Goal: Task Accomplishment & Management: Manage account settings

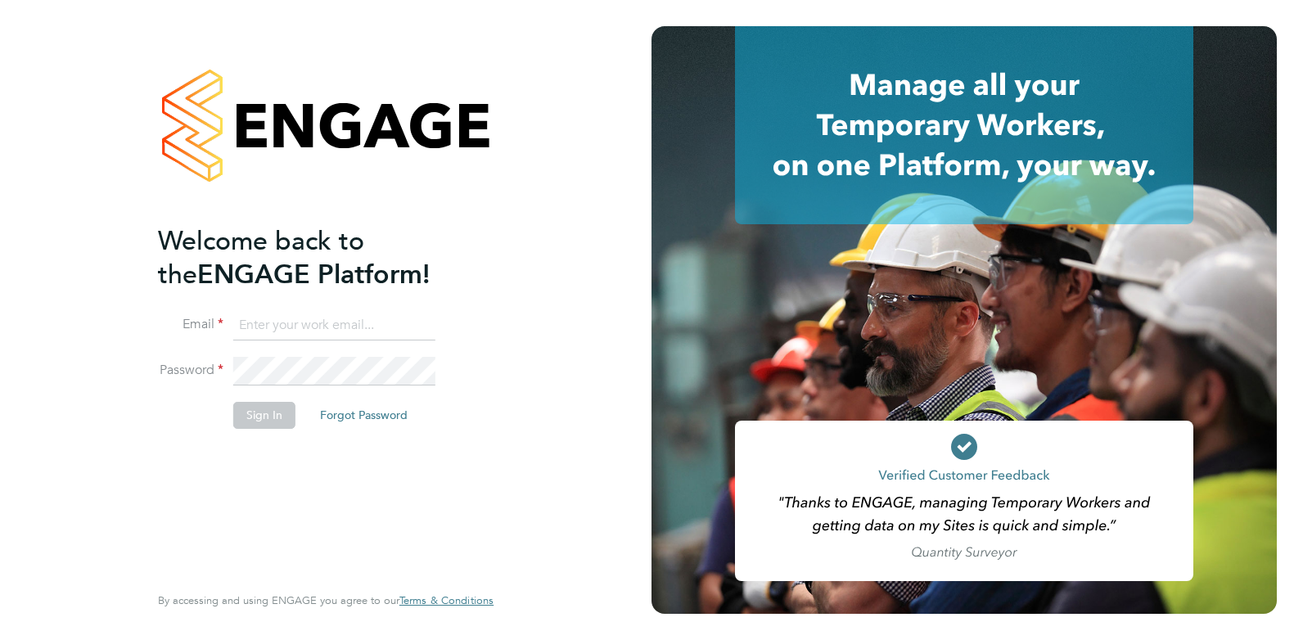
click at [244, 328] on input at bounding box center [334, 325] width 202 height 29
type input "[PERSON_NAME][EMAIL_ADDRESS][DOMAIN_NAME]"
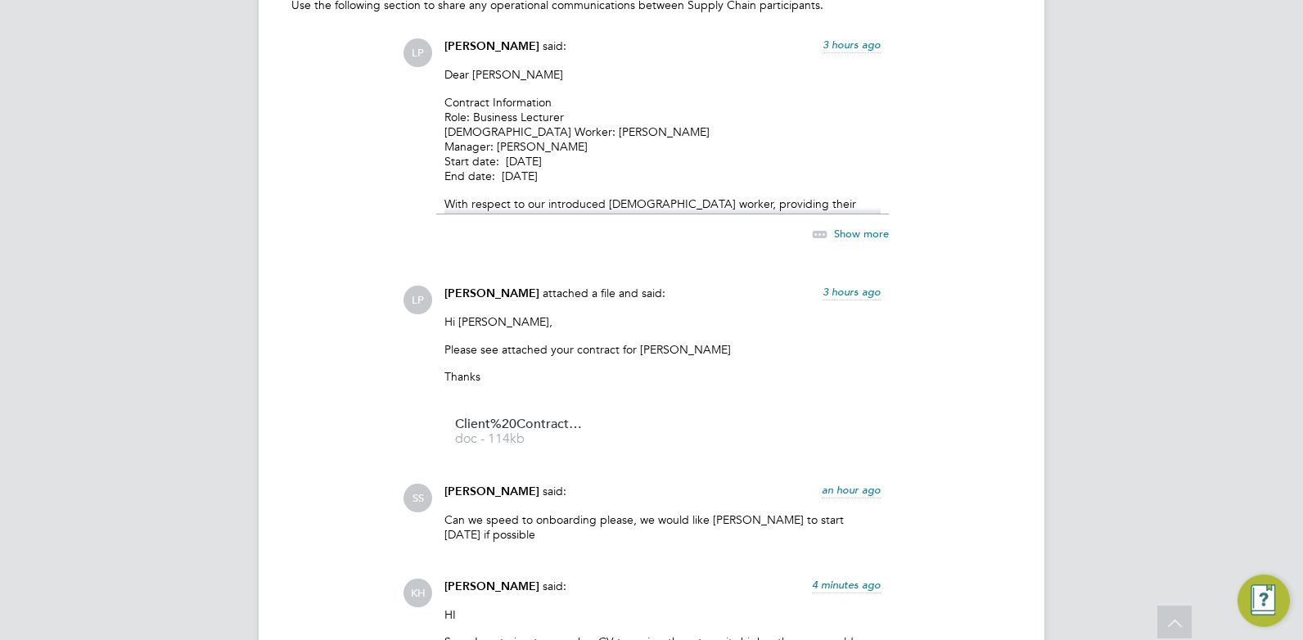
scroll to position [1555, 0]
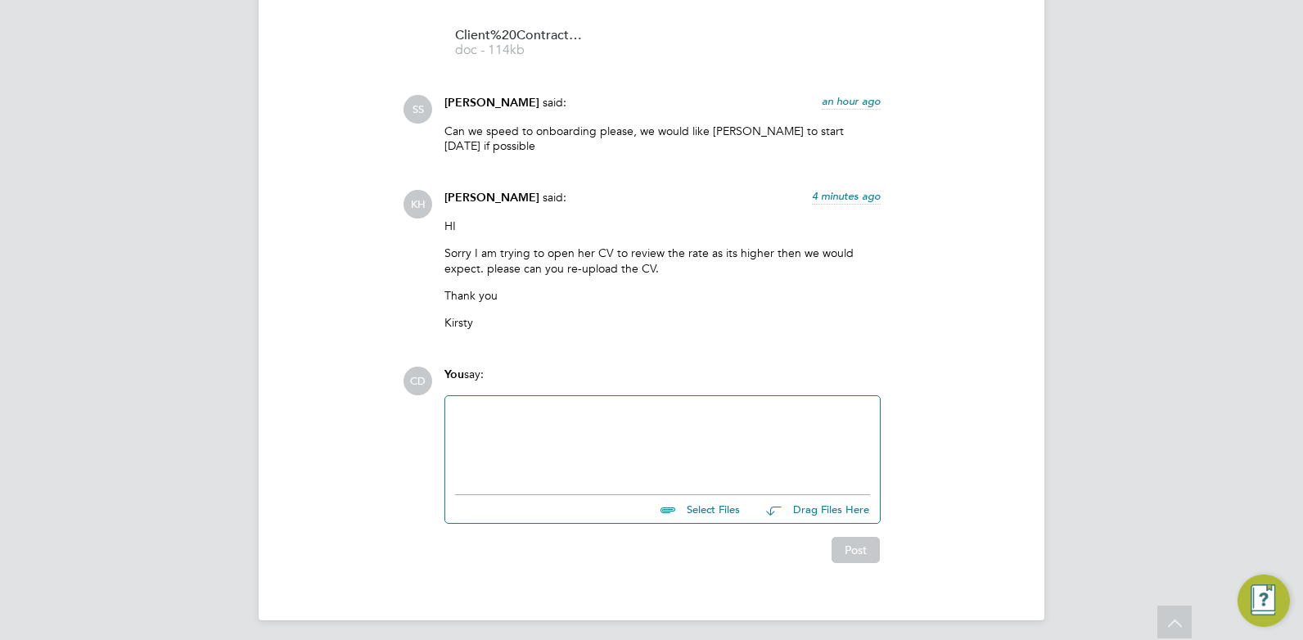
click at [696, 512] on input "file" at bounding box center [746, 506] width 245 height 23
type input "C:\fakepath\[PERSON_NAME] HQ00511417.docx"
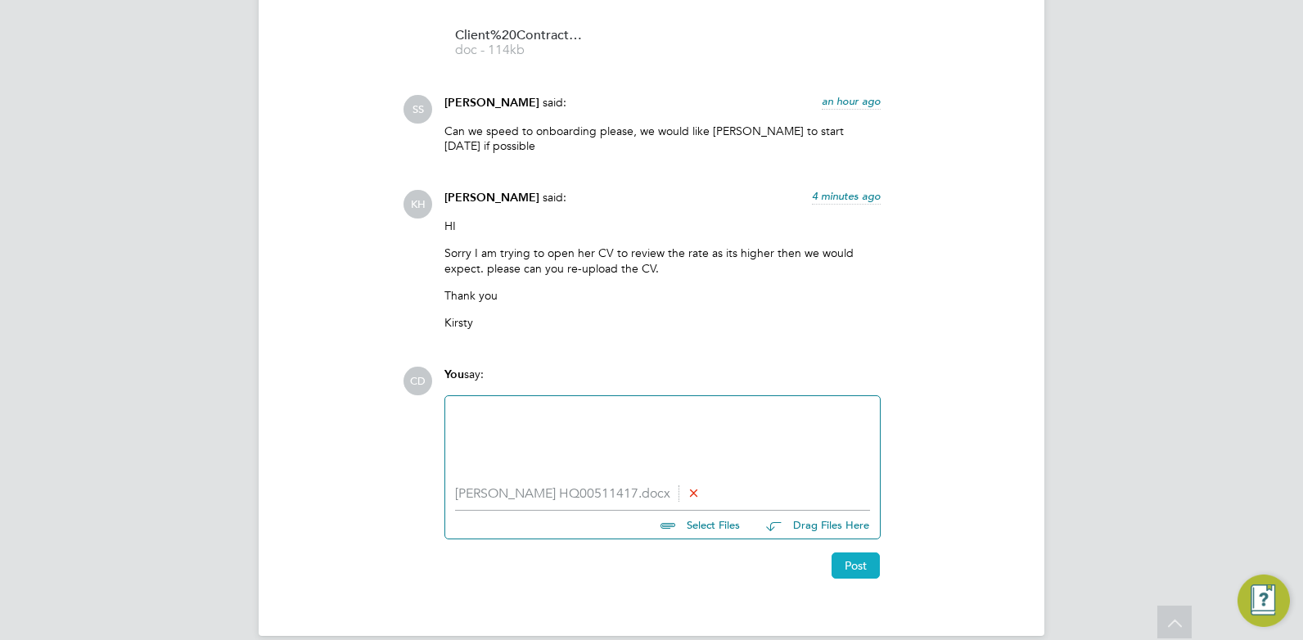
click at [864, 574] on button "Post" at bounding box center [855, 565] width 48 height 26
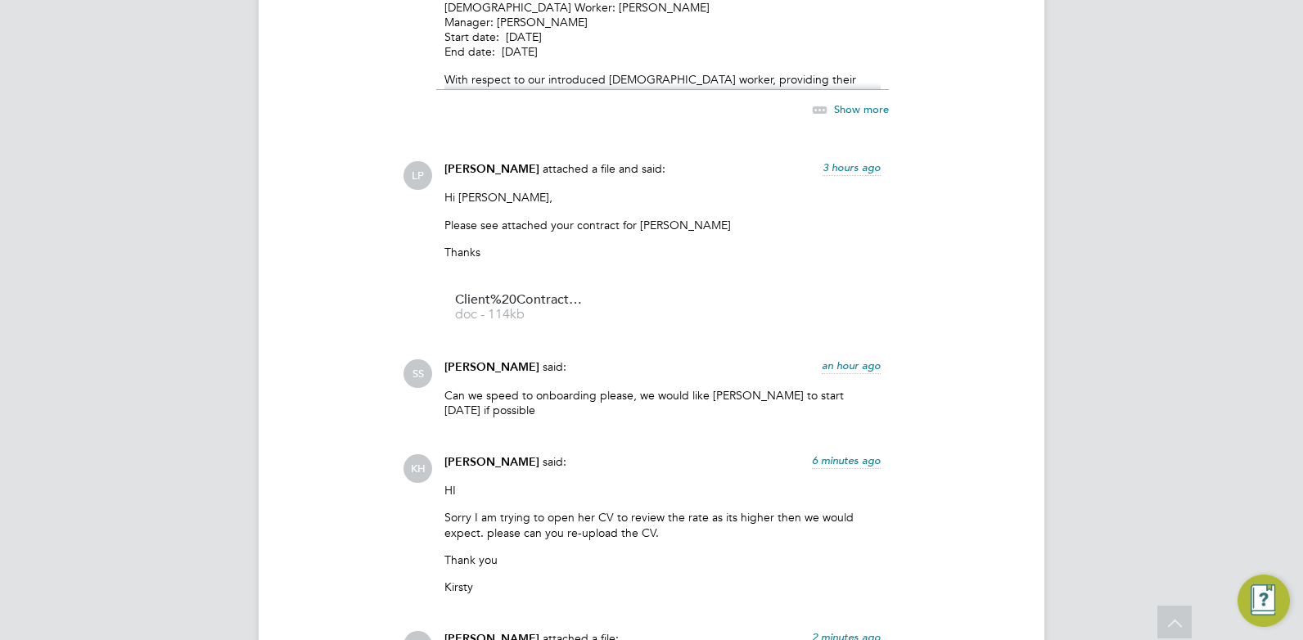
scroll to position [1168, 0]
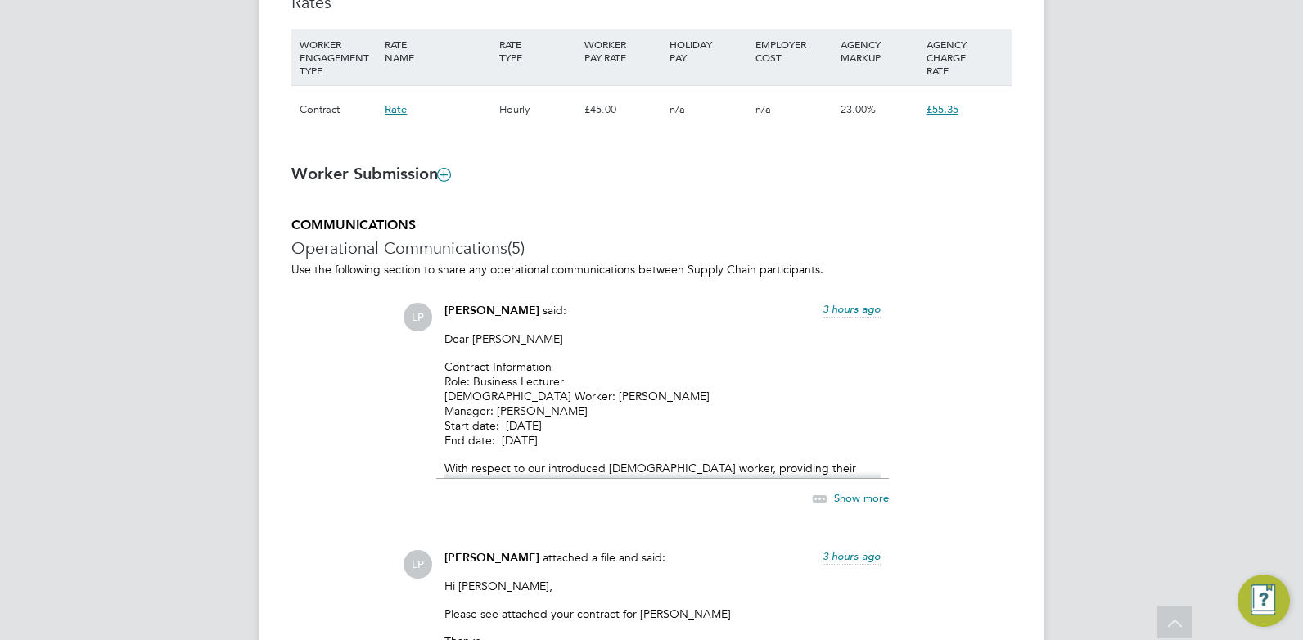
click at [955, 112] on span "£55.35" at bounding box center [942, 109] width 32 height 14
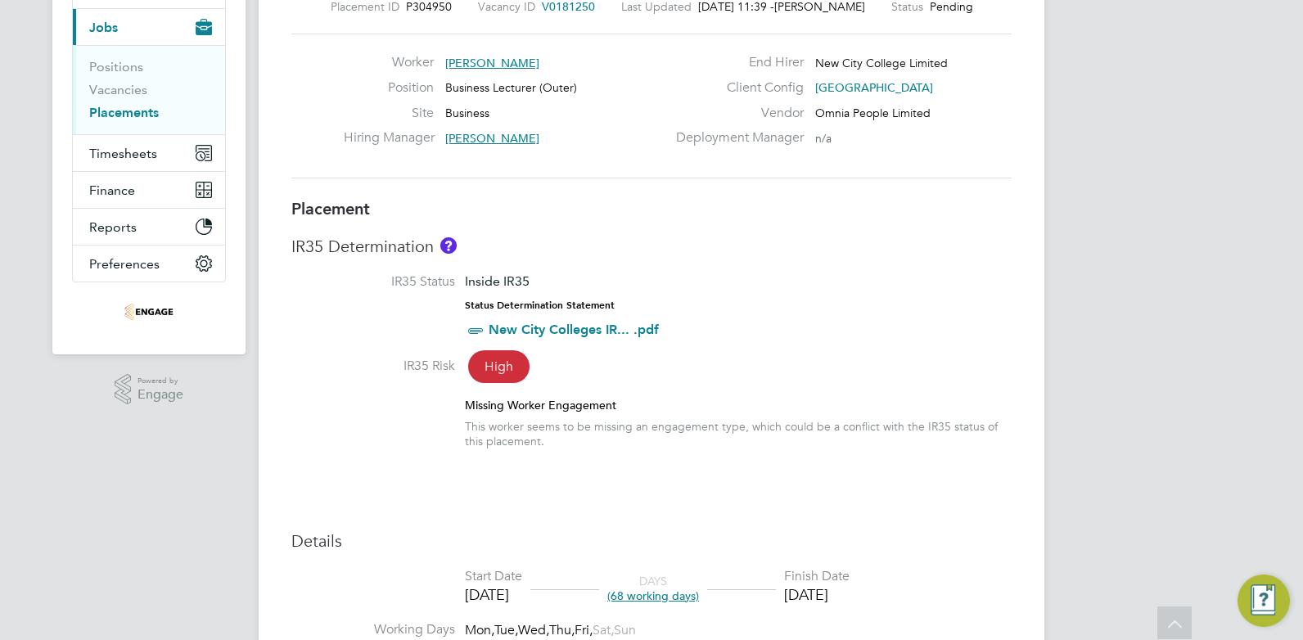
scroll to position [0, 0]
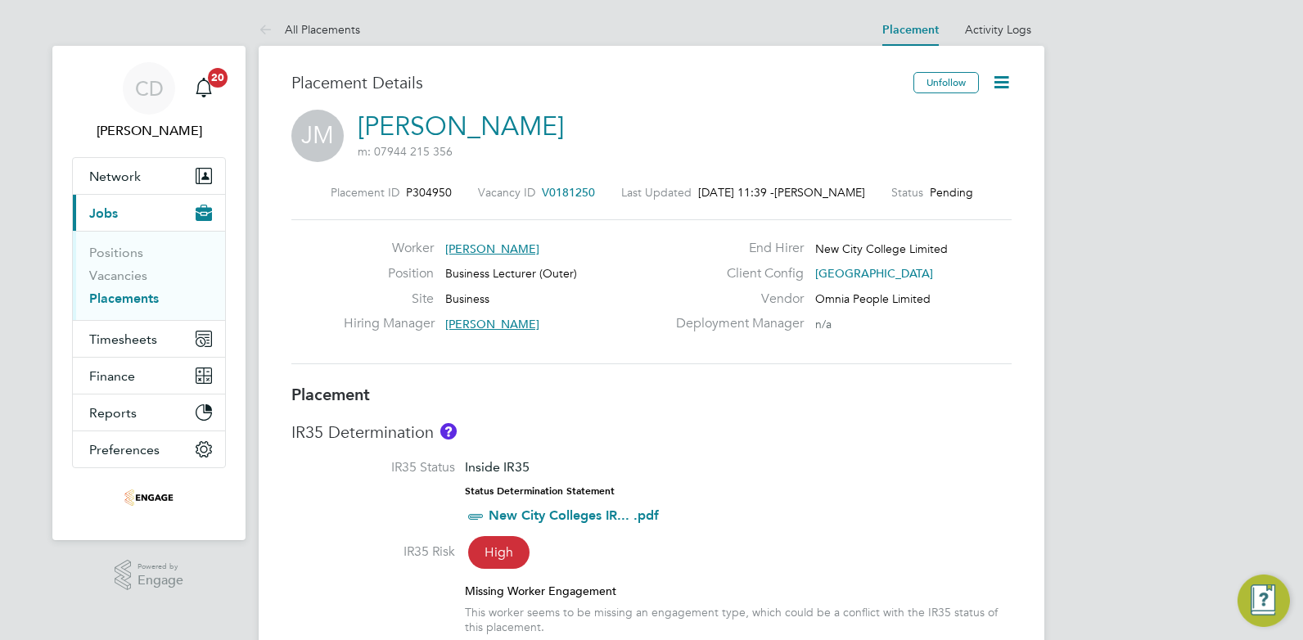
click at [1007, 82] on icon at bounding box center [1001, 82] width 20 height 20
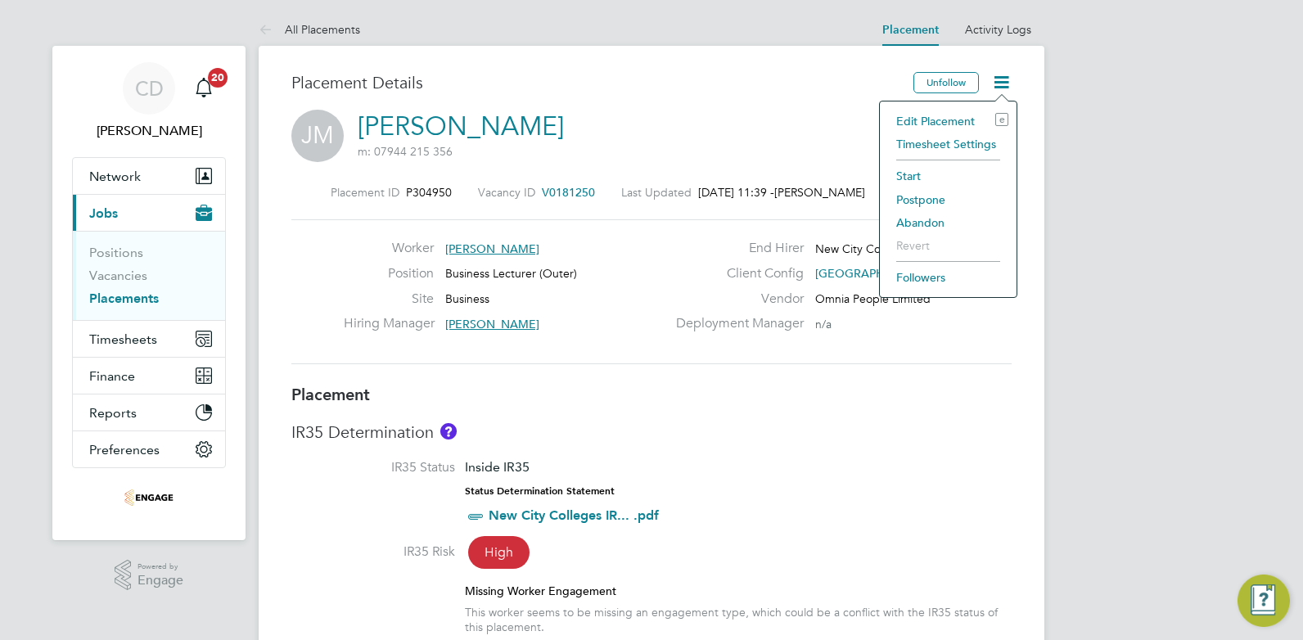
click at [956, 120] on li "Edit Placement e" at bounding box center [948, 121] width 120 height 23
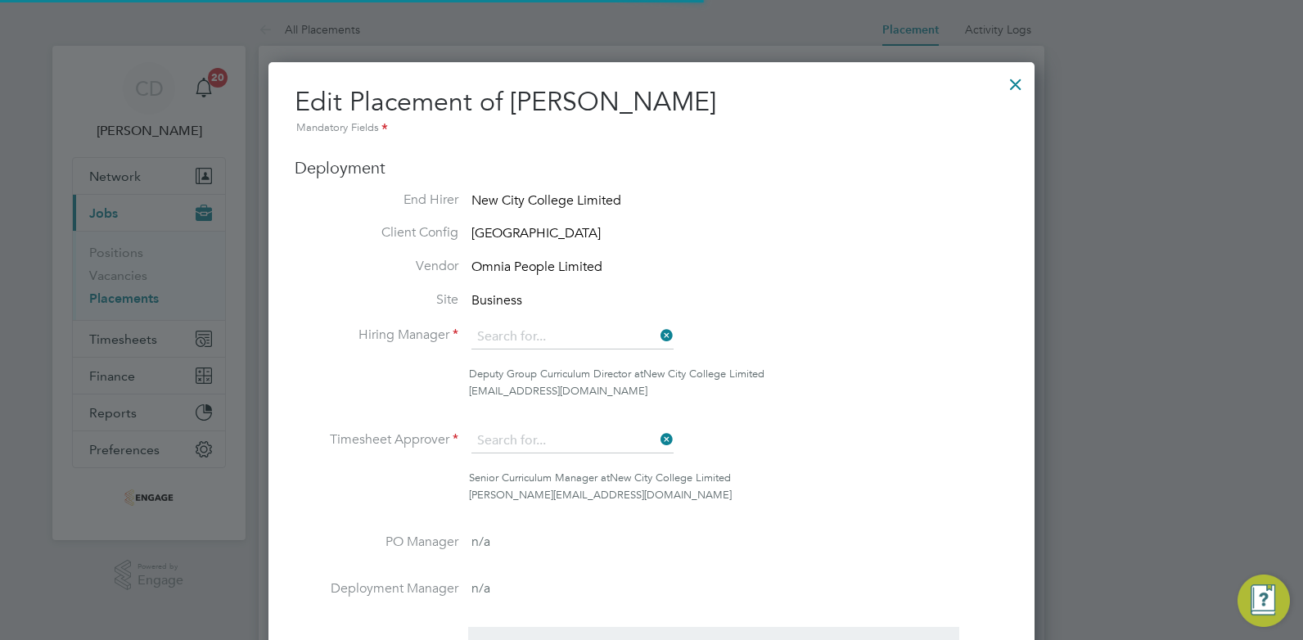
type input "[PERSON_NAME]"
type input "[PERSON_NAME] Chronicle"
type input "[DATE]"
type input "09:00"
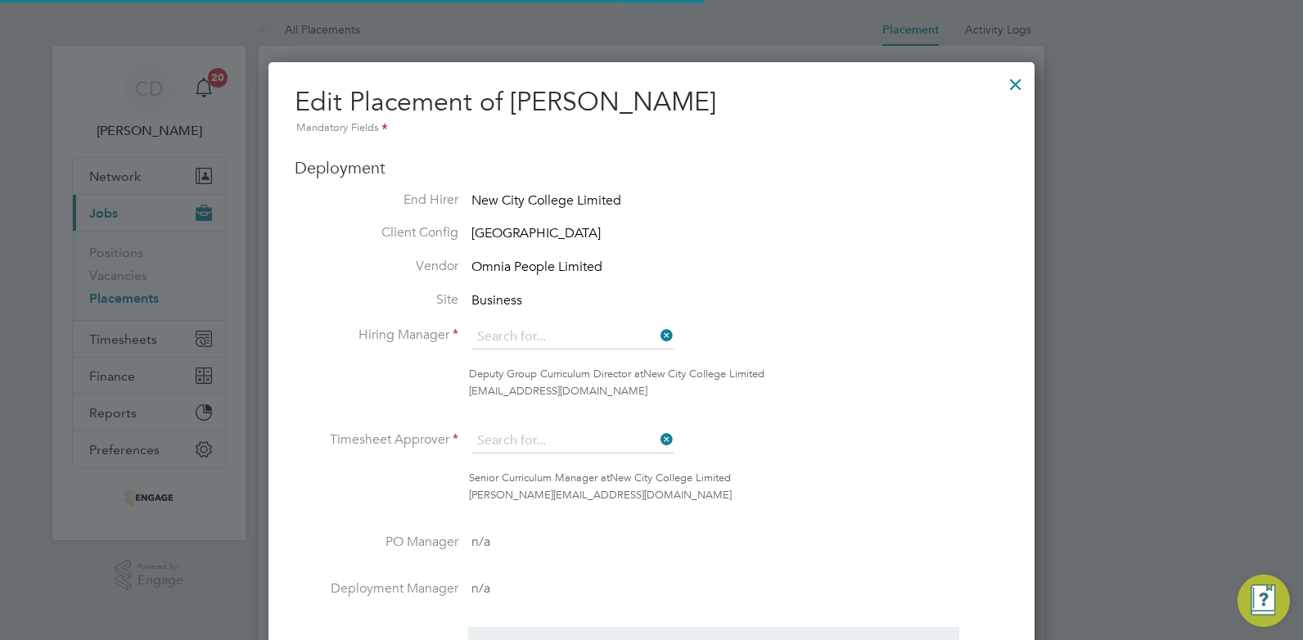
type input "17:00"
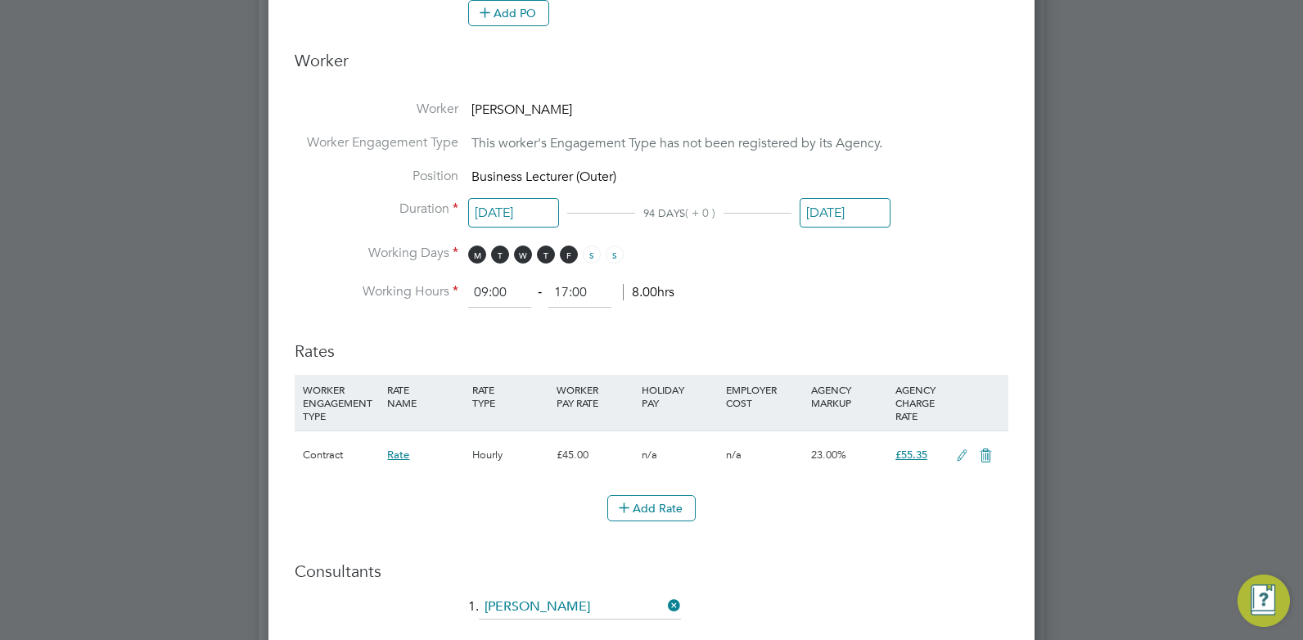
click at [957, 456] on icon at bounding box center [962, 455] width 20 height 13
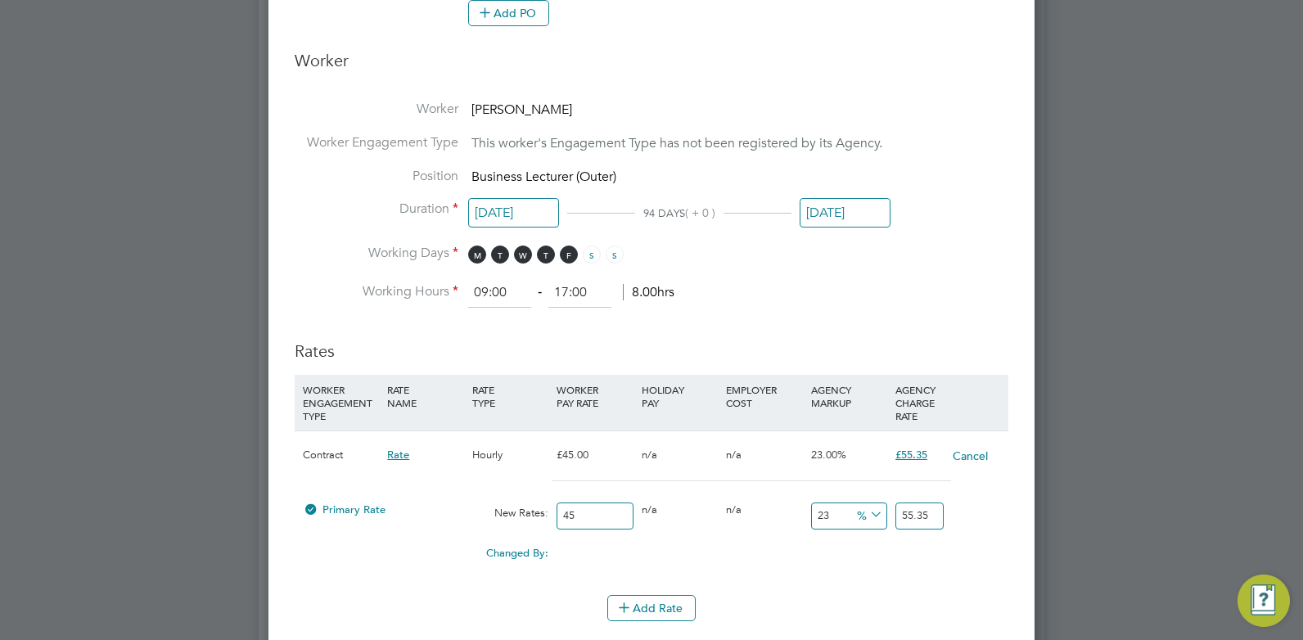
drag, startPoint x: 577, startPoint y: 513, endPoint x: 566, endPoint y: 513, distance: 10.6
click at [566, 513] on input "45" at bounding box center [594, 515] width 76 height 27
type input "40"
type input "49.2"
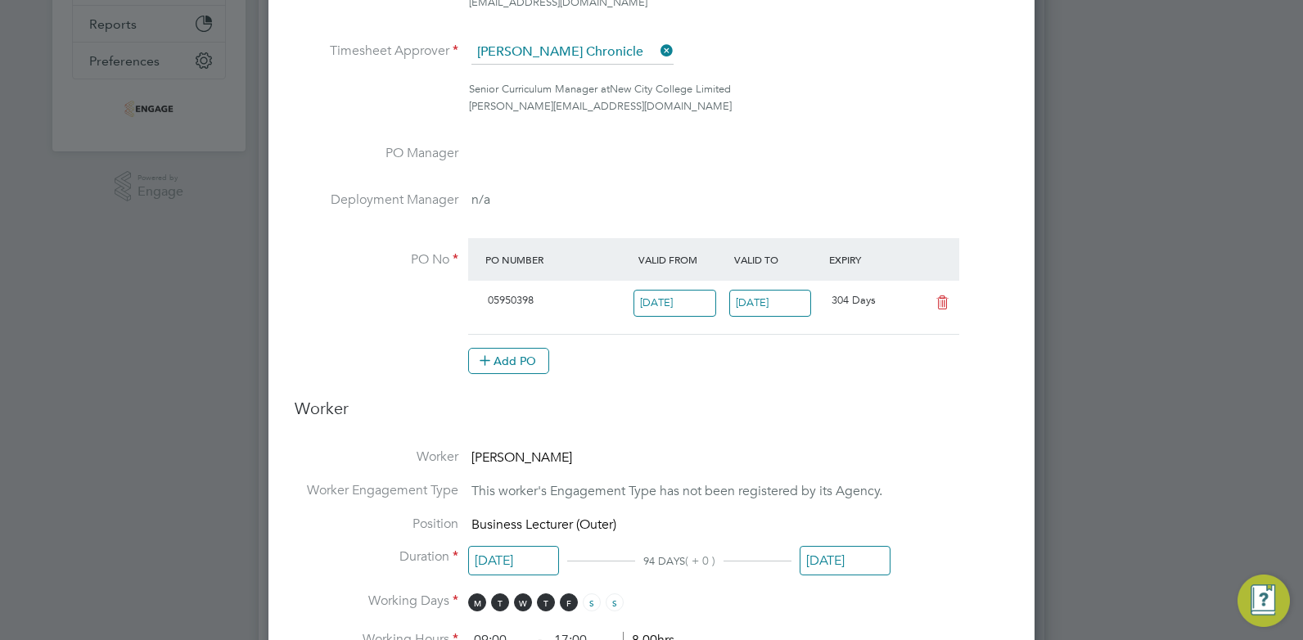
scroll to position [0, 0]
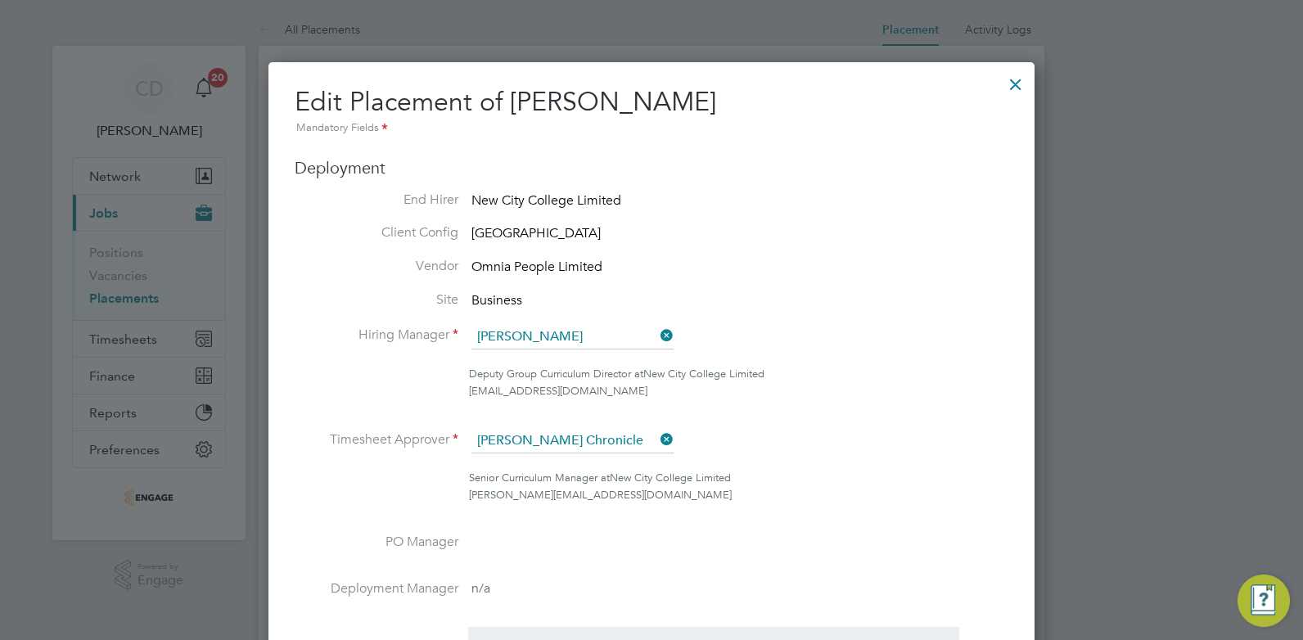
type input "40"
click at [1014, 83] on div at bounding box center [1015, 79] width 29 height 29
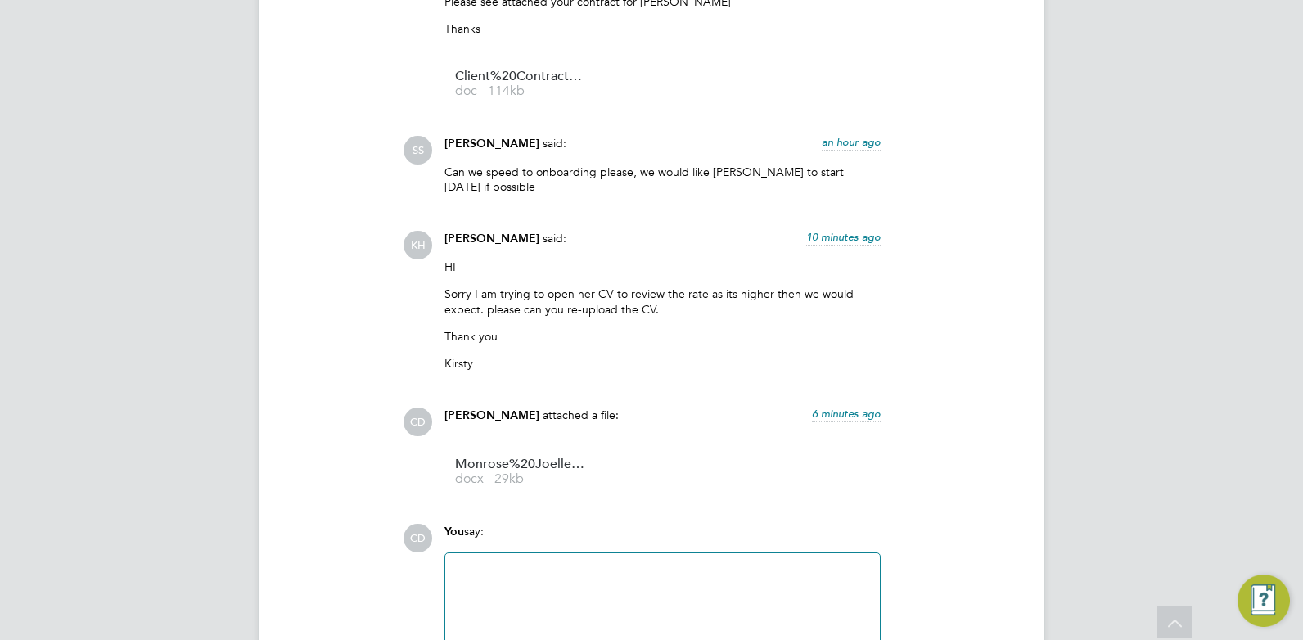
scroll to position [1945, 0]
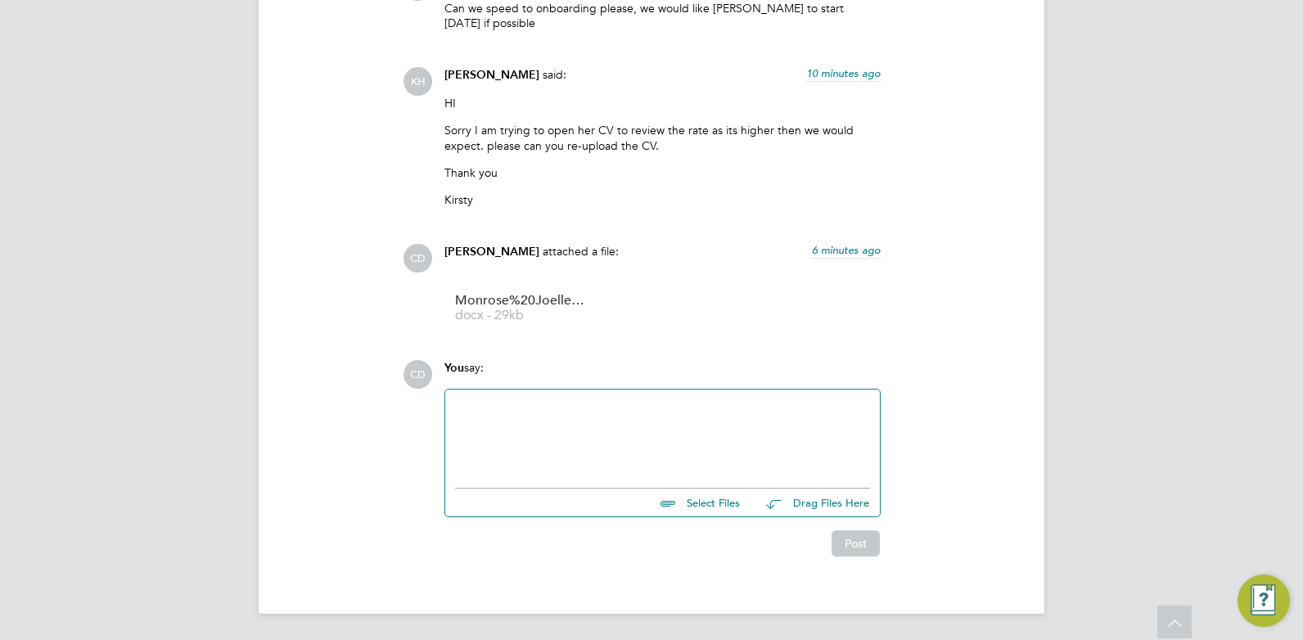
click at [528, 417] on div at bounding box center [662, 434] width 415 height 70
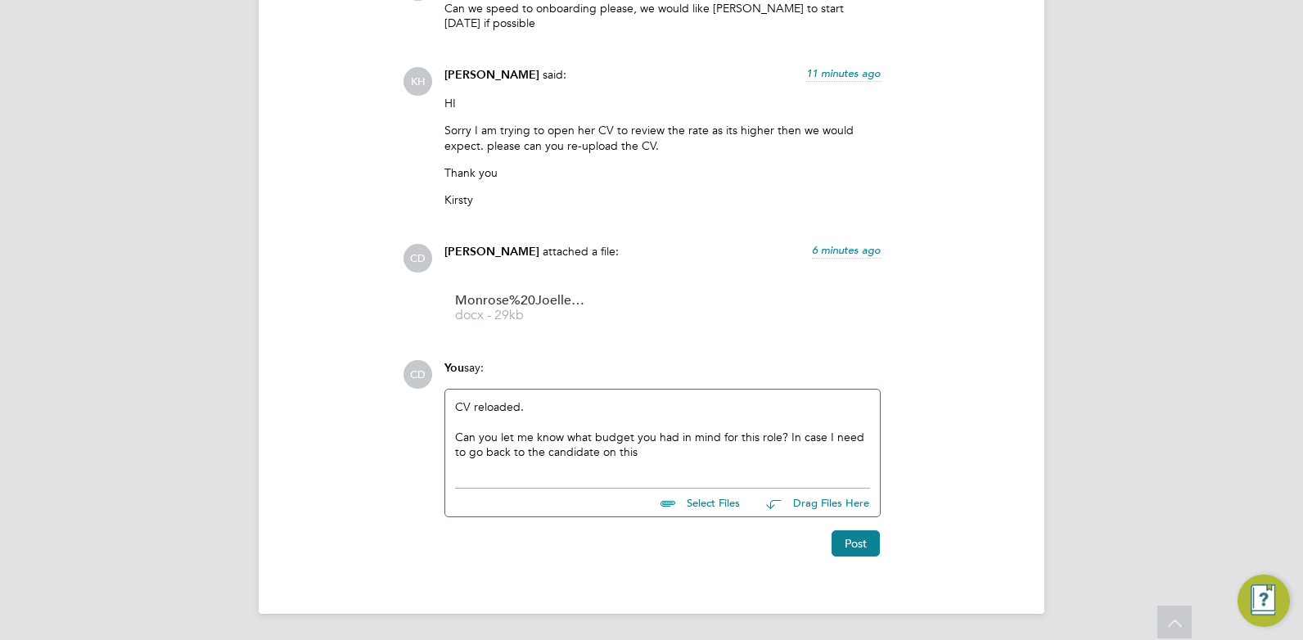
click at [453, 406] on div "CV reloaded. Can you let me know what budget you had in mind for this role? In …" at bounding box center [662, 435] width 435 height 90
click at [457, 408] on div "CV reloaded. Can you let me know what budget you had in mind for this role? In …" at bounding box center [662, 434] width 415 height 70
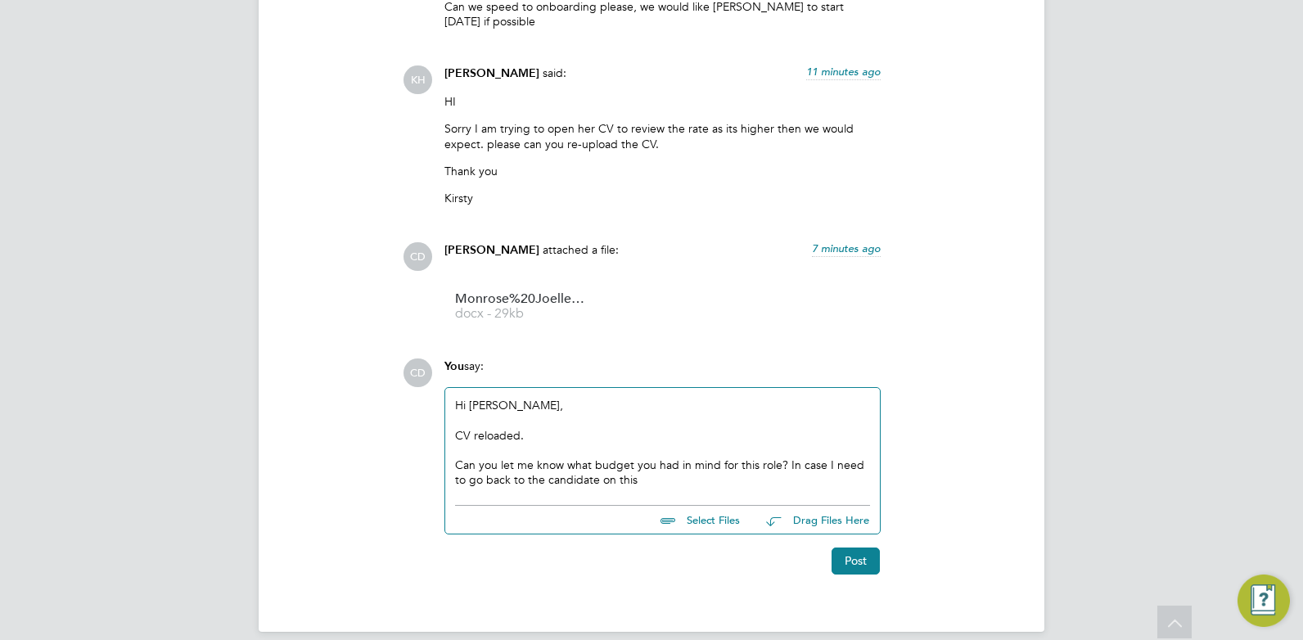
click at [655, 483] on div "Can you let me know what budget you had in mind for this role? In case I need t…" at bounding box center [662, 471] width 415 height 29
click at [552, 440] on div "CV reloaded. Can you let me know what budget you had in mind for this role? In …" at bounding box center [662, 458] width 415 height 60
click at [630, 480] on div "Can you let me know what budget you had in mind for this role? In case I need t…" at bounding box center [662, 471] width 415 height 29
click at [646, 479] on div "Can you let me know what budget you had in mind for this role? In case I need t…" at bounding box center [662, 471] width 415 height 29
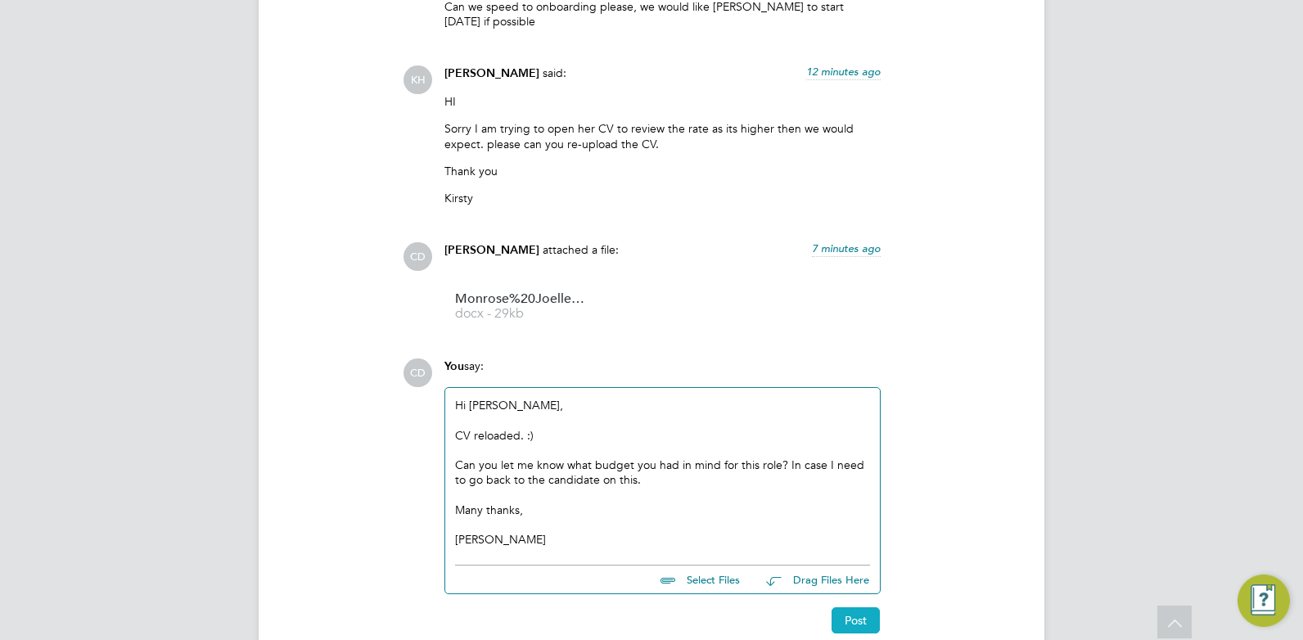
click at [855, 625] on button "Post" at bounding box center [855, 620] width 48 height 26
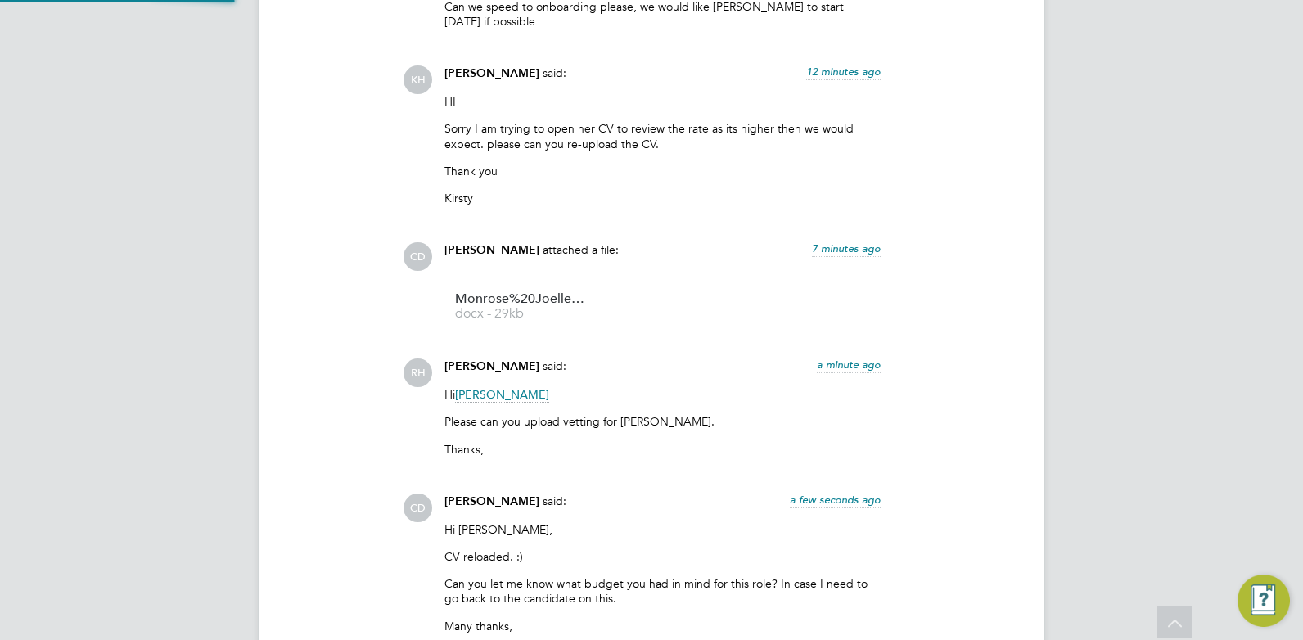
scroll to position [2327, 0]
